Goal: Transaction & Acquisition: Obtain resource

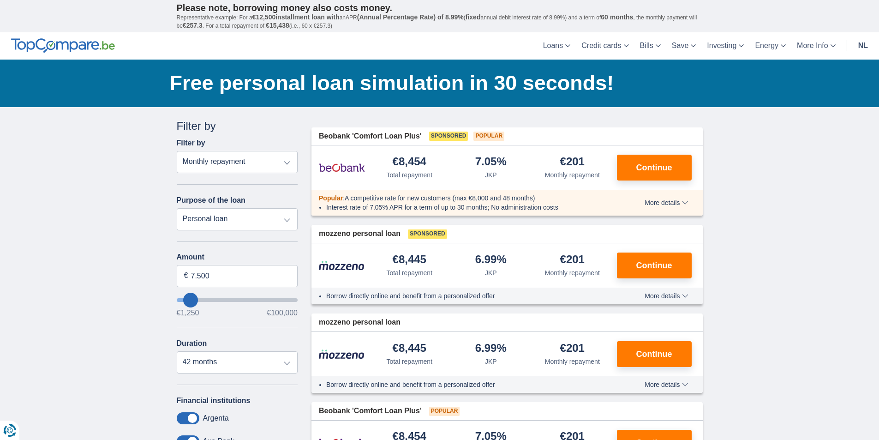
type input "11.250"
type input "14250"
select select "60"
type input "14.250"
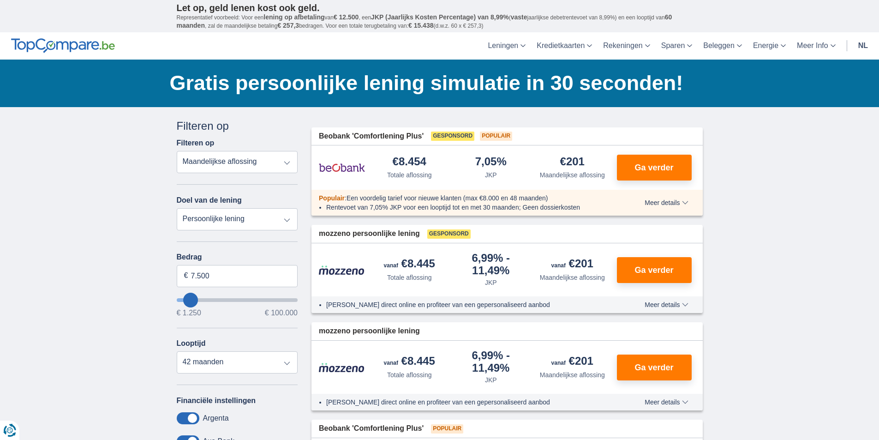
type input "11.250"
type input "11250"
select select "60"
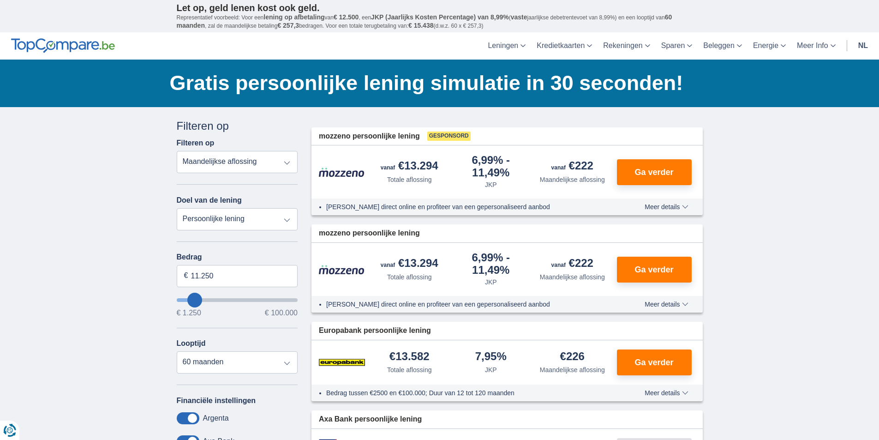
type input "8.250"
type input "8250"
select select "48"
type input "10250"
type input "10.250"
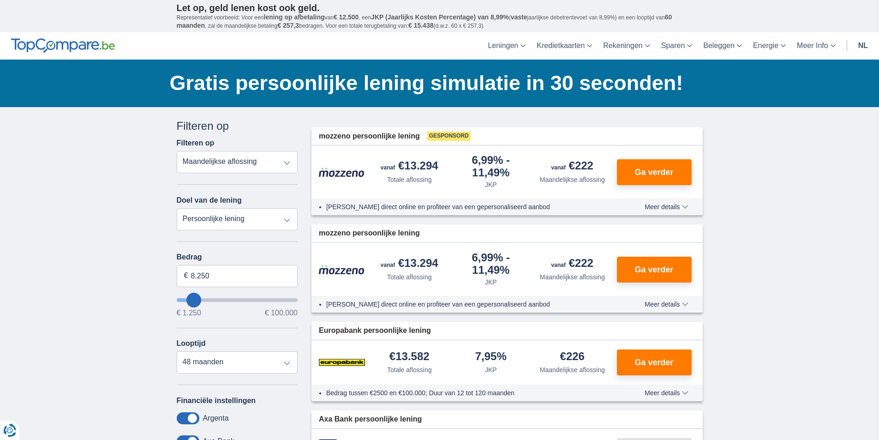
select select "60"
type input "16250"
type input "16.250"
select select "84"
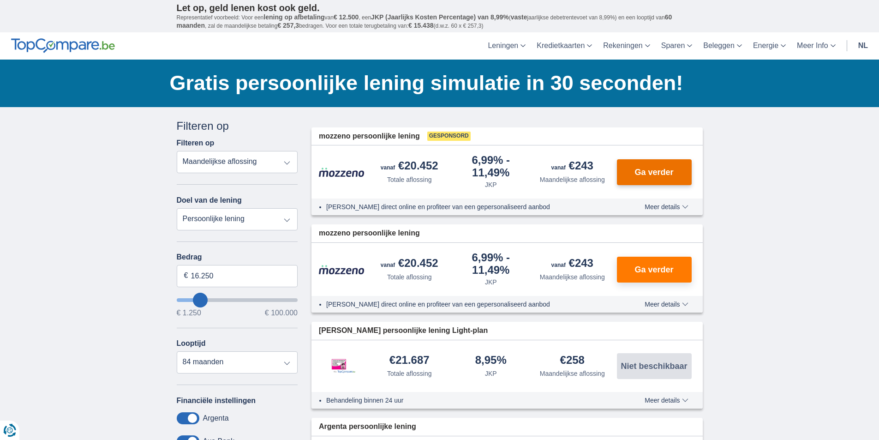
click at [675, 167] on button "Ga verder" at bounding box center [654, 172] width 75 height 26
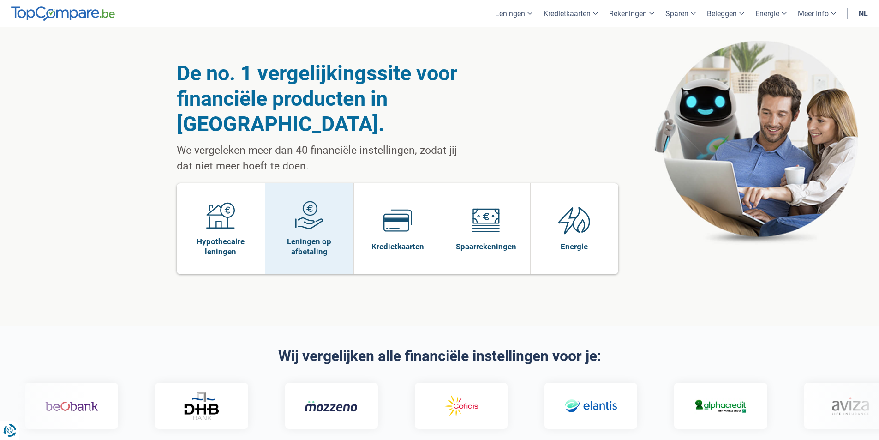
click at [326, 236] on span "Leningen op afbetaling" at bounding box center [309, 246] width 79 height 20
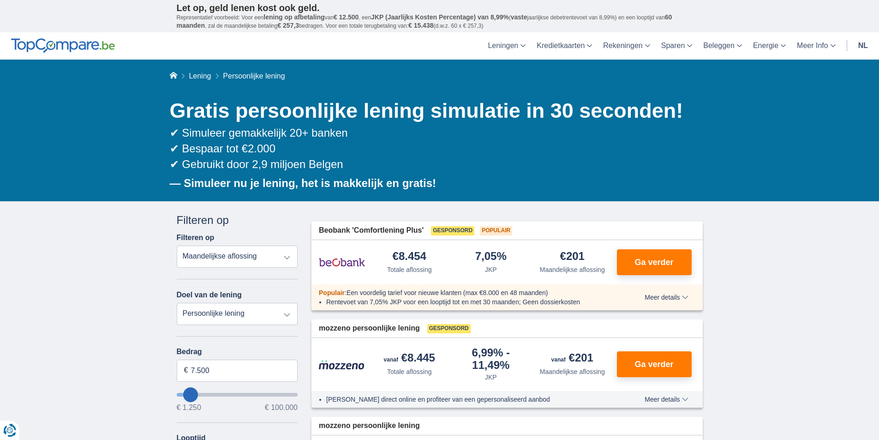
scroll to position [46, 0]
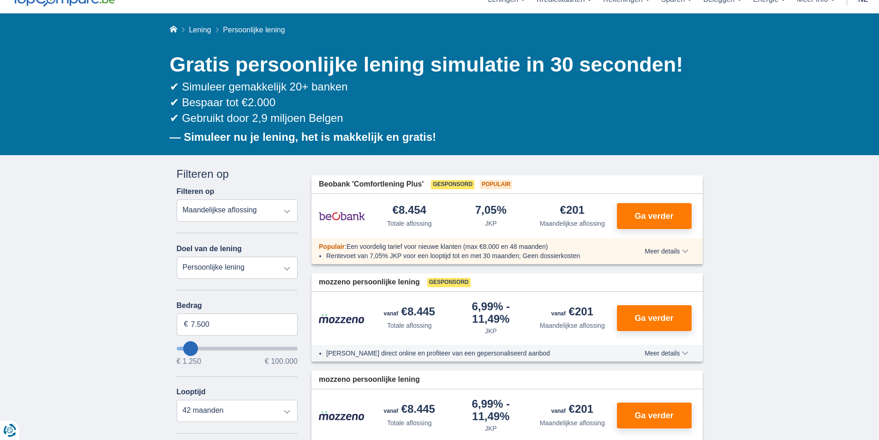
click at [172, 181] on div "Annuleren Filters Filteren op Filteren op Totale aflossing JKP Maandelijkse afl…" at bounding box center [237, 385] width 135 height 439
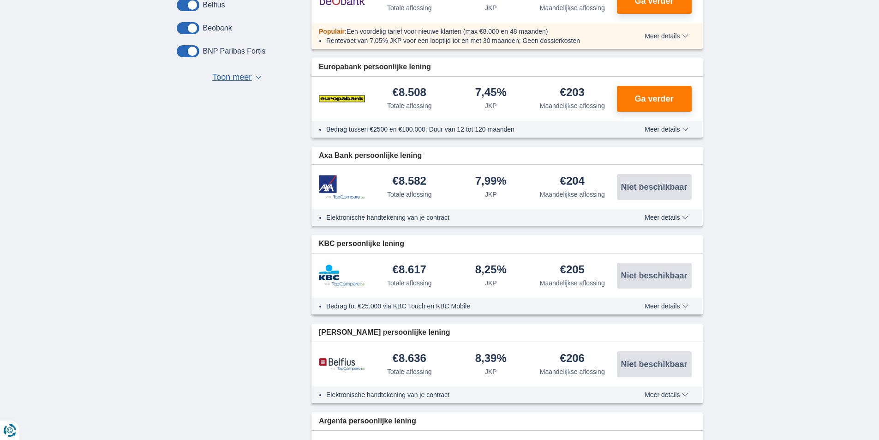
scroll to position [600, 0]
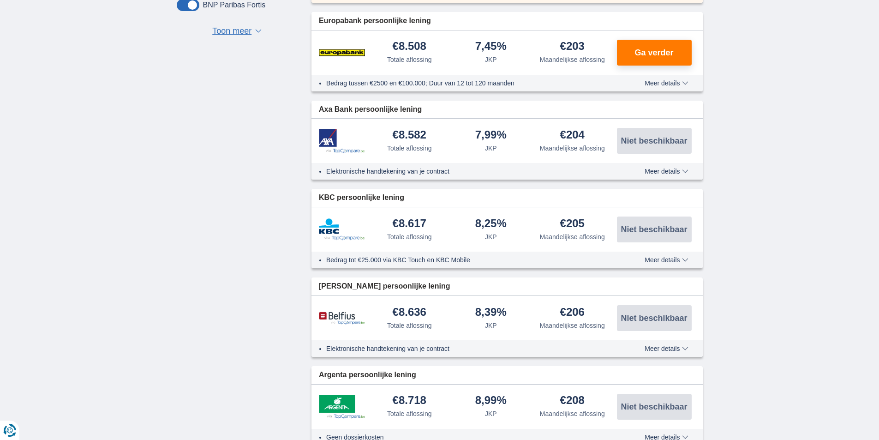
click at [234, 108] on div "Annuleren Filters Filteren op Filteren op Totale aflossing JKP Maandelijkse afl…" at bounding box center [440, 213] width 540 height 1202
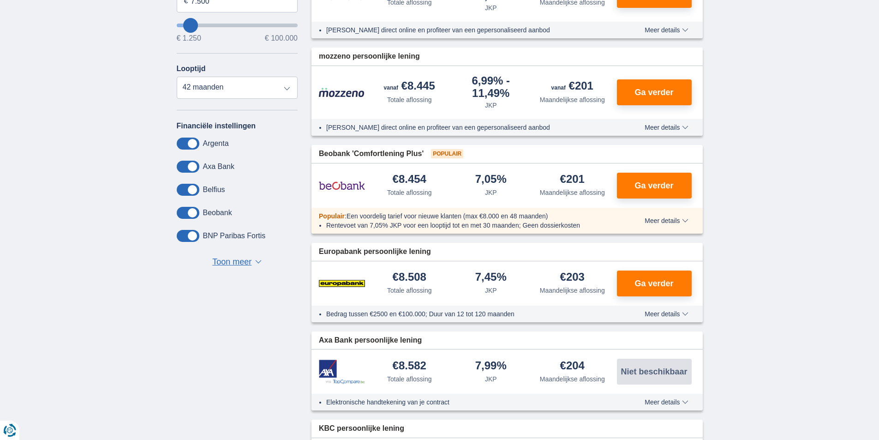
scroll to position [185, 0]
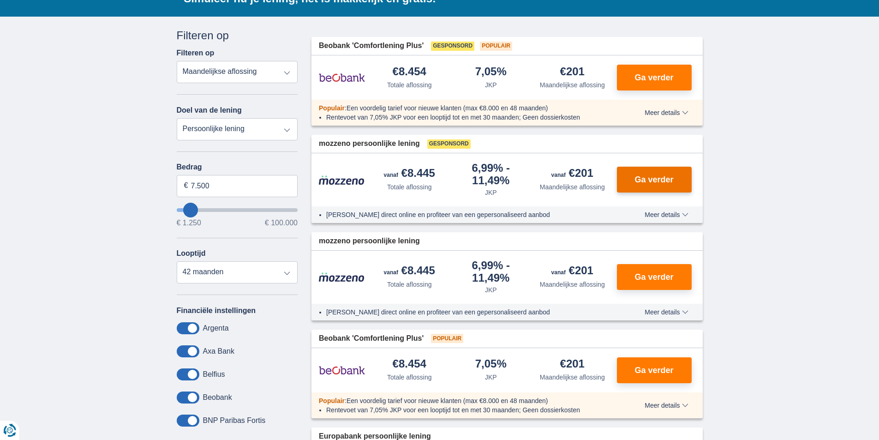
click at [657, 185] on button "Ga verder" at bounding box center [654, 180] width 75 height 26
